Goal: Communication & Community: Answer question/provide support

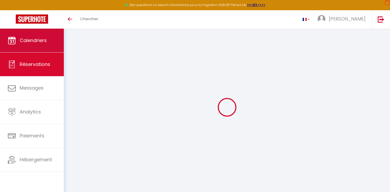
click at [40, 43] on span "Calendriers" at bounding box center [33, 40] width 27 height 7
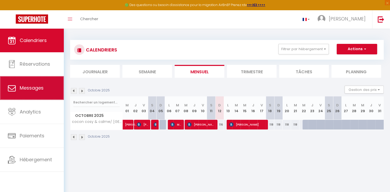
click at [38, 99] on link "Messages" at bounding box center [32, 88] width 64 height 24
select select "message"
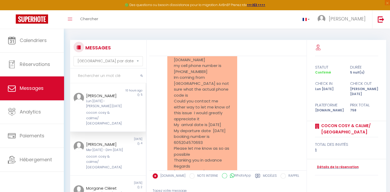
scroll to position [272, 0]
drag, startPoint x: 306, startPoint y: 92, endPoint x: 306, endPoint y: 101, distance: 8.7
click at [306, 101] on div "arrival and departure times I was inquiring if it was possible to have an early…" at bounding box center [228, 140] width 158 height 200
click at [274, 105] on div "my arrival time Karen Cloudsdale I am arrivimg around 630 am Monday morning is …" at bounding box center [228, 73] width 154 height 252
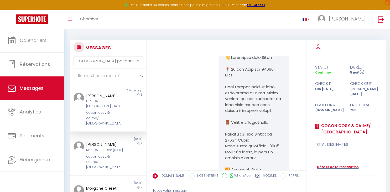
scroll to position [441, 0]
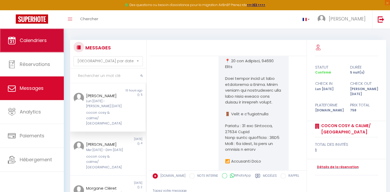
click at [32, 45] on link "Calendriers" at bounding box center [32, 41] width 64 height 24
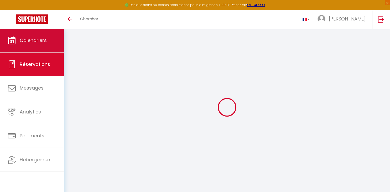
click at [39, 41] on span "Calendriers" at bounding box center [33, 40] width 27 height 7
